Goal: Transaction & Acquisition: Purchase product/service

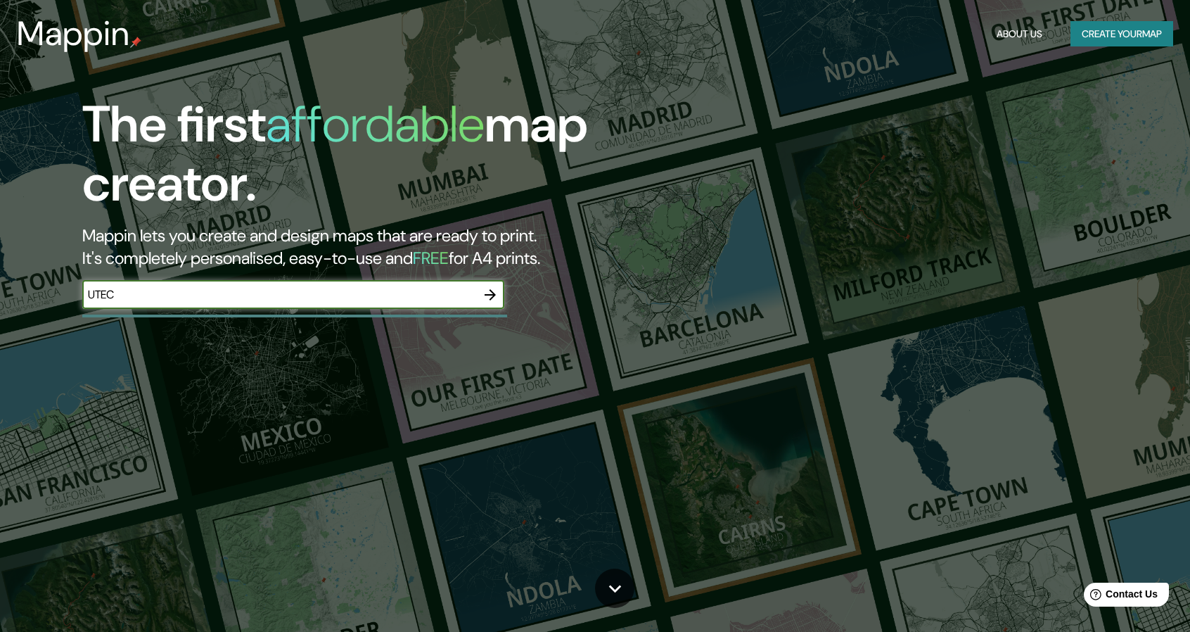
type input "UTEC"
click at [489, 293] on icon "button" at bounding box center [490, 294] width 17 height 17
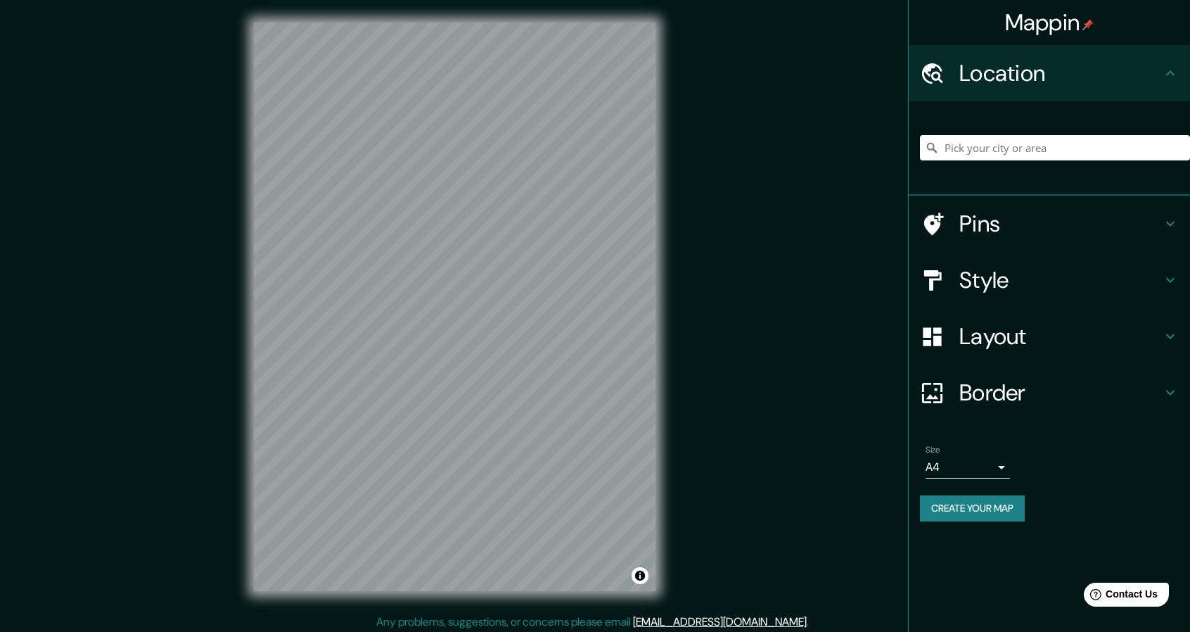
click at [967, 144] on input "Pick your city or area" at bounding box center [1055, 147] width 270 height 25
click at [1045, 144] on input "Útěchov, [GEOGRAPHIC_DATA], [GEOGRAPHIC_DATA]" at bounding box center [1055, 147] width 270 height 25
drag, startPoint x: 946, startPoint y: 146, endPoint x: 1200, endPoint y: 200, distance: 260.4
click at [1190, 200] on html "Mappin Location [GEOGRAPHIC_DATA], [GEOGRAPHIC_DATA], [GEOGRAPHIC_DATA] [GEOGRA…" at bounding box center [595, 316] width 1190 height 632
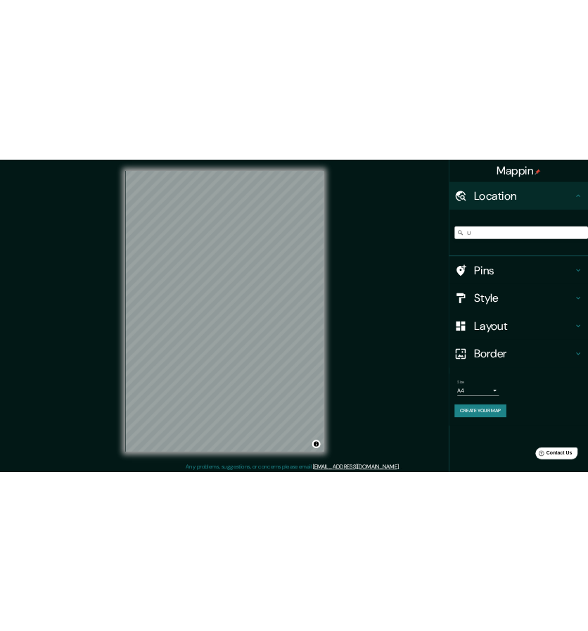
scroll to position [0, 0]
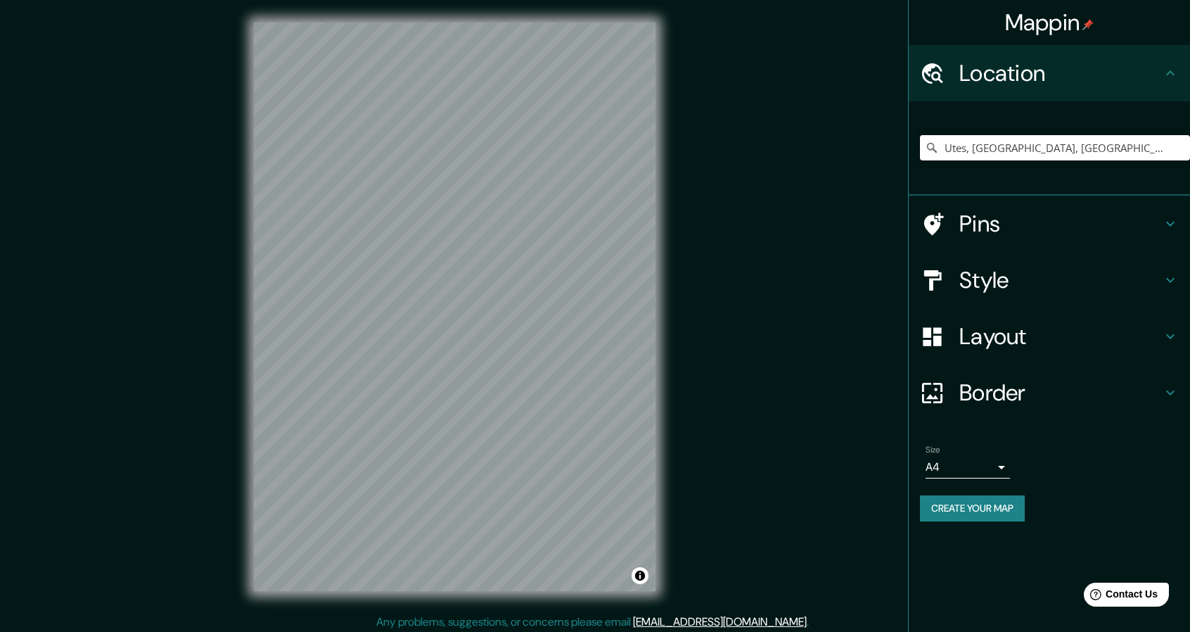
drag, startPoint x: 1111, startPoint y: 155, endPoint x: 702, endPoint y: 155, distance: 408.8
click at [702, 155] on div "Mappin Location [GEOGRAPHIC_DATA], [GEOGRAPHIC_DATA], [GEOGRAPHIC_DATA], [GEOGR…" at bounding box center [595, 318] width 1190 height 636
click at [642, 157] on div "Mappin Location [GEOGRAPHIC_DATA], [GEOGRAPHIC_DATA], [GEOGRAPHIC_DATA], [GEOGR…" at bounding box center [595, 318] width 1190 height 636
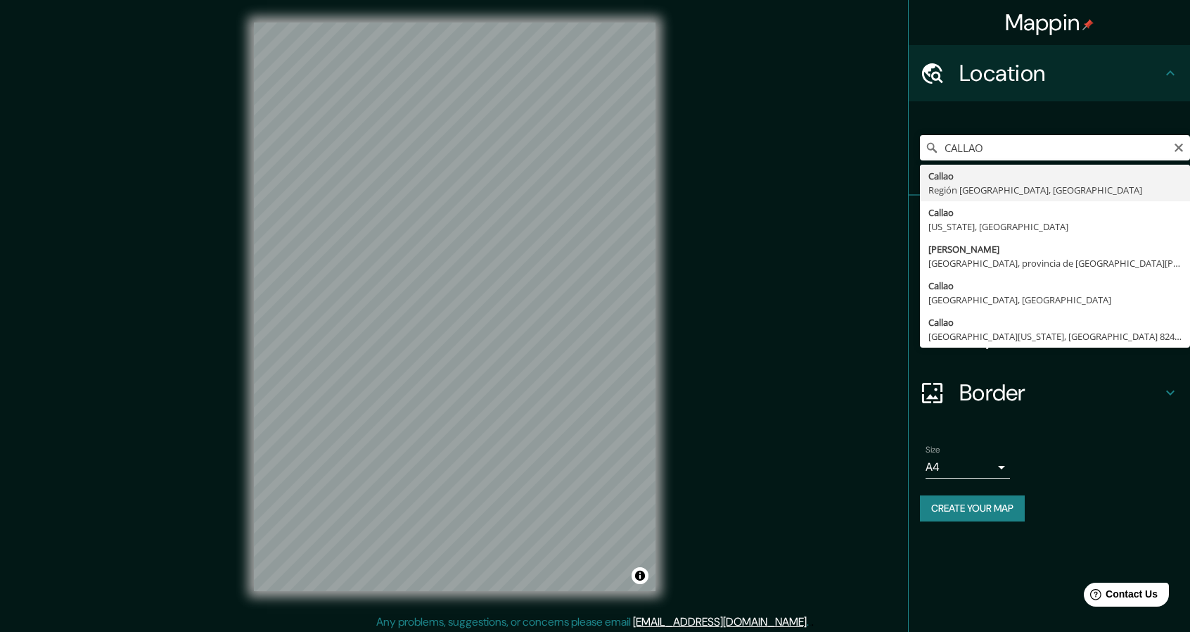
type input "[GEOGRAPHIC_DATA], [GEOGRAPHIC_DATA], [GEOGRAPHIC_DATA]"
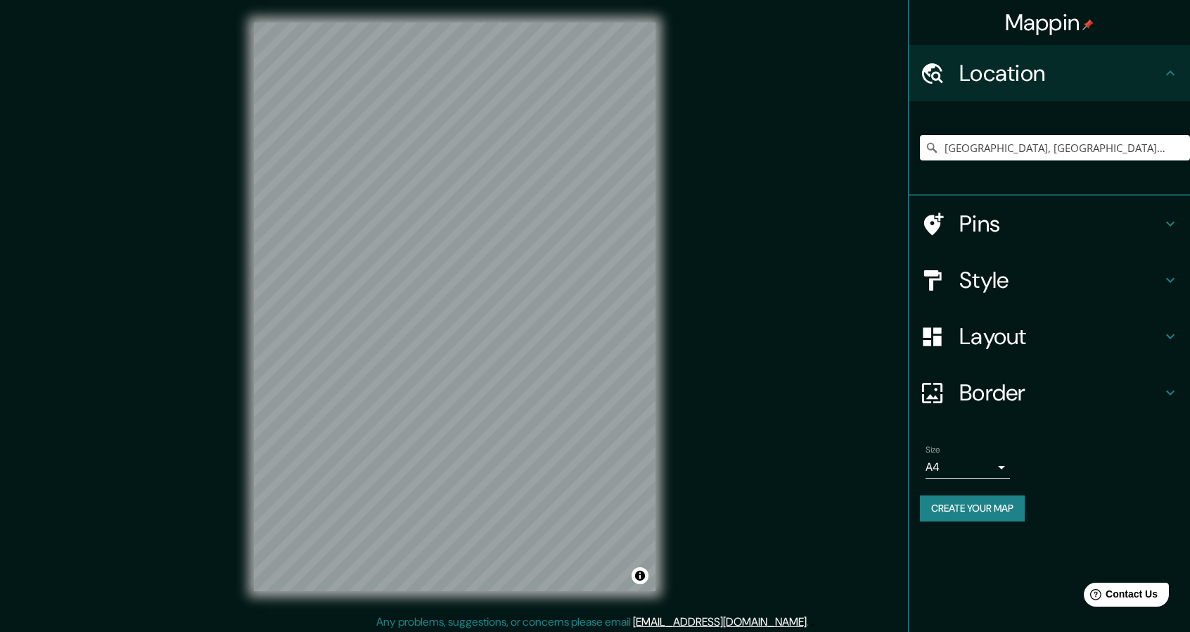
click at [1043, 275] on h4 "Style" at bounding box center [1061, 280] width 203 height 28
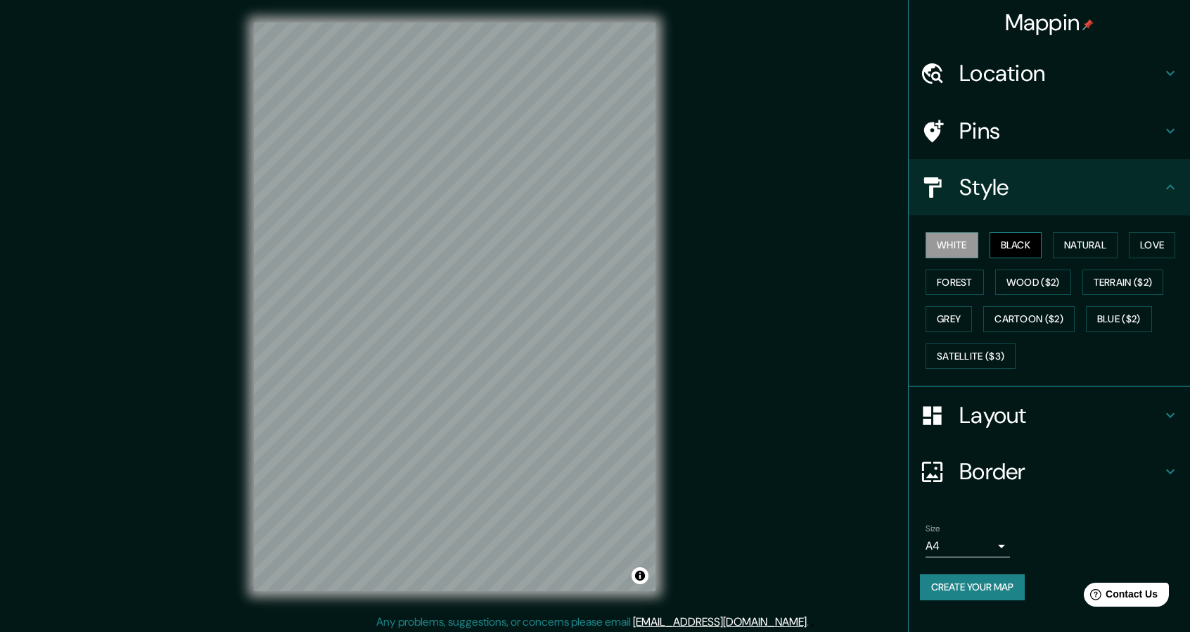
click at [1006, 233] on button "Black" at bounding box center [1016, 245] width 53 height 26
click at [1095, 244] on button "Natural" at bounding box center [1085, 245] width 65 height 26
click at [1176, 241] on button "Love" at bounding box center [1152, 245] width 46 height 26
click at [971, 281] on button "Forest" at bounding box center [955, 282] width 58 height 26
click at [1124, 282] on button "Terrain ($2)" at bounding box center [1124, 282] width 82 height 26
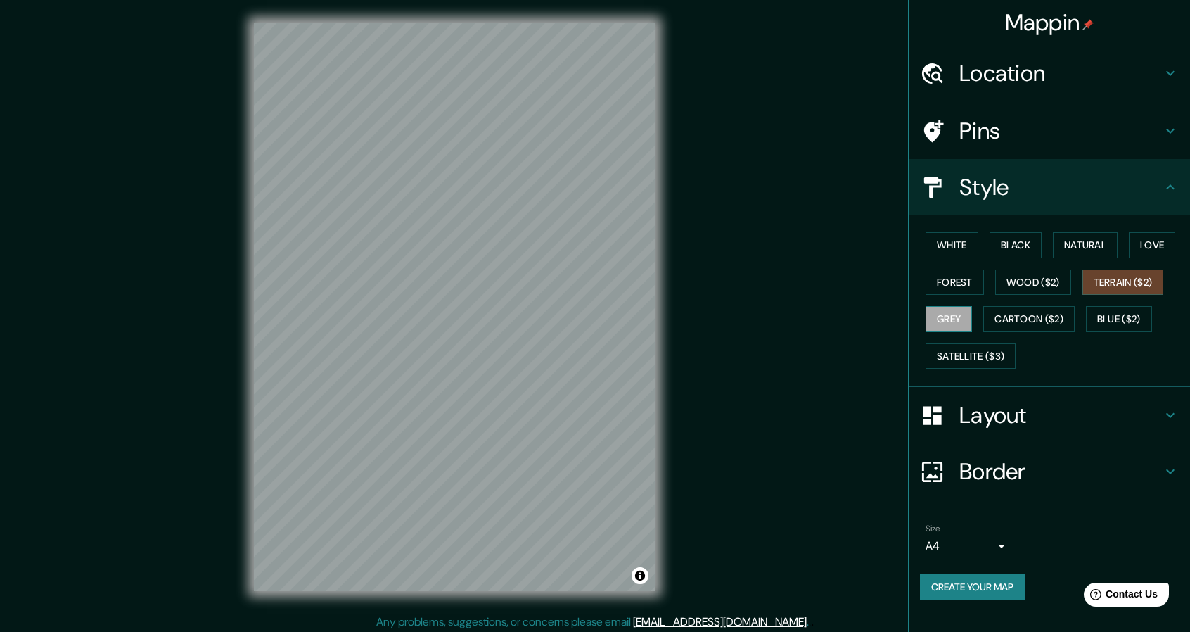
click at [962, 309] on button "Grey" at bounding box center [949, 319] width 46 height 26
click at [1019, 307] on button "Cartoon ($2)" at bounding box center [1029, 319] width 91 height 26
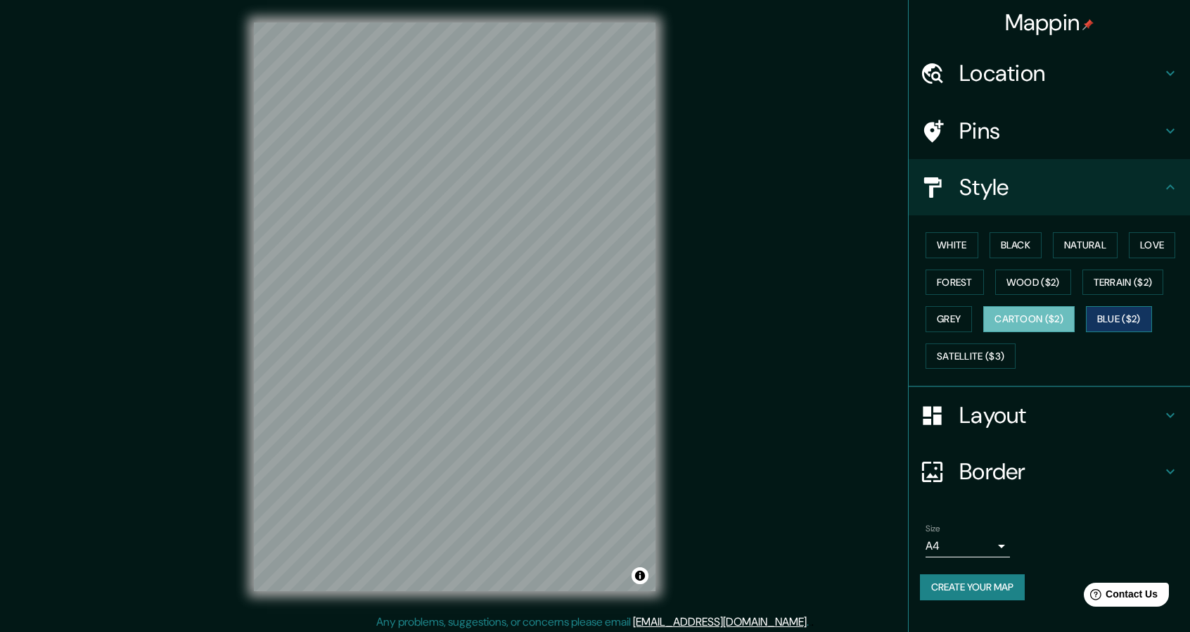
click at [1110, 317] on button "Blue ($2)" at bounding box center [1119, 319] width 66 height 26
click at [955, 249] on button "White" at bounding box center [952, 245] width 53 height 26
click at [1010, 245] on button "Black" at bounding box center [1016, 245] width 53 height 26
